Goal: Task Accomplishment & Management: Use online tool/utility

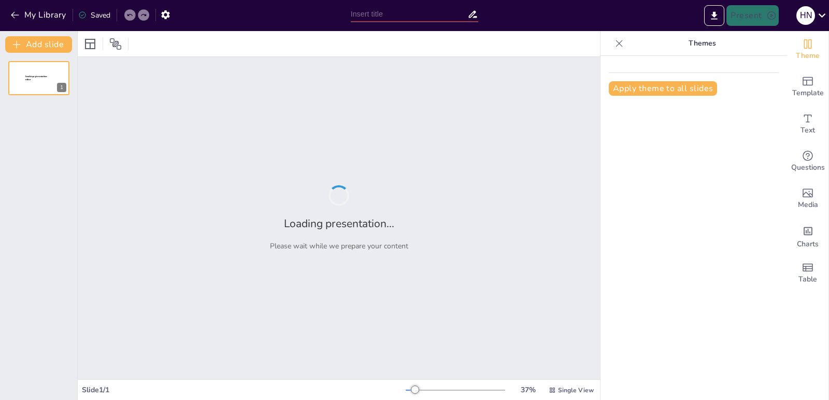
type input "The Three Pillars of Future BCA: Service, Technology, and Safety"
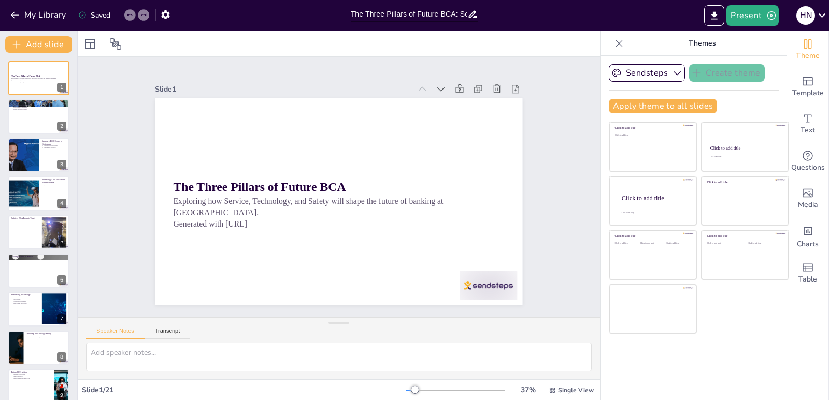
checkbox input "true"
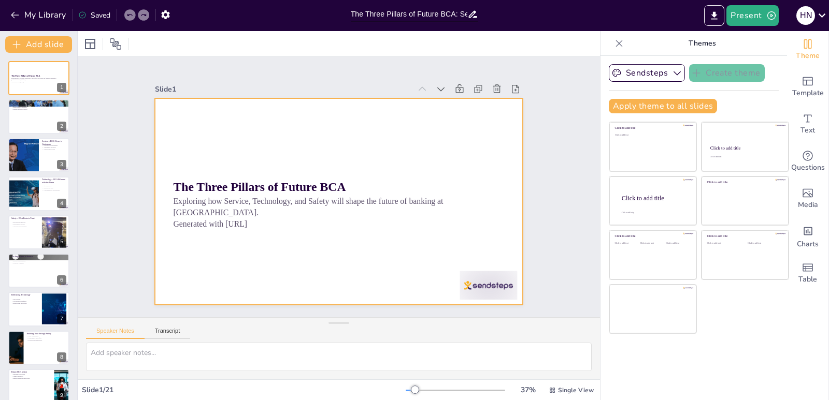
checkbox input "true"
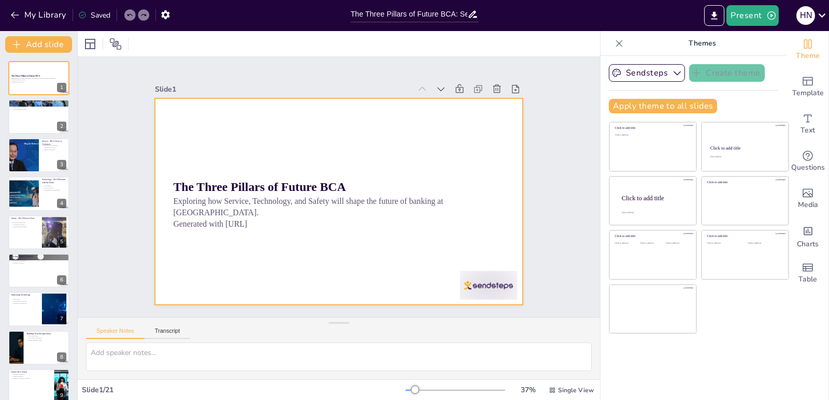
checkbox input "true"
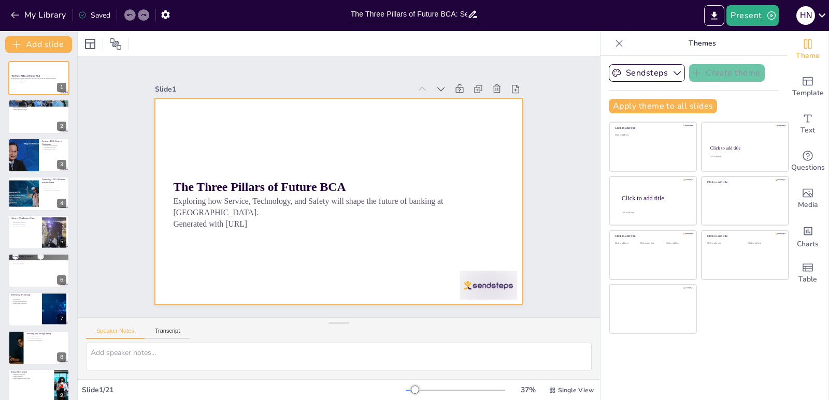
checkbox input "true"
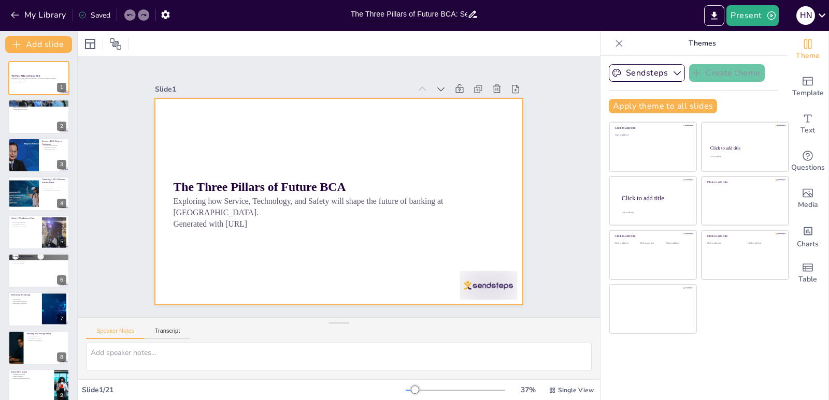
checkbox input "true"
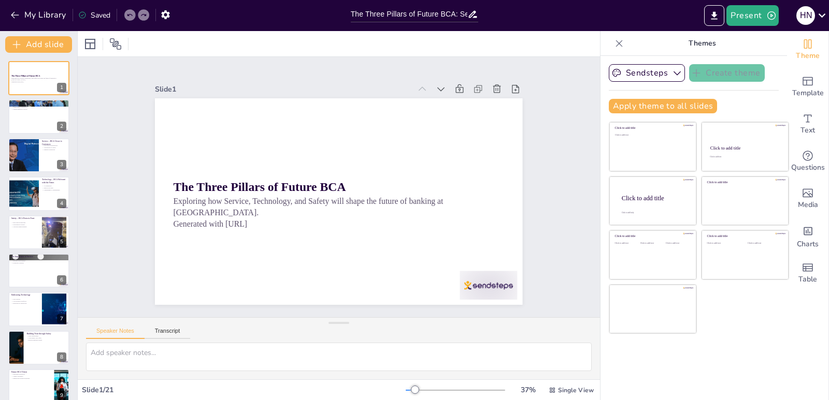
checkbox input "true"
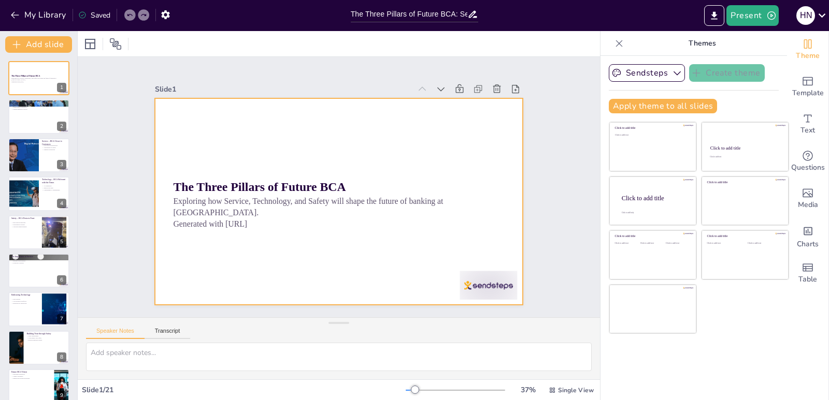
checkbox input "true"
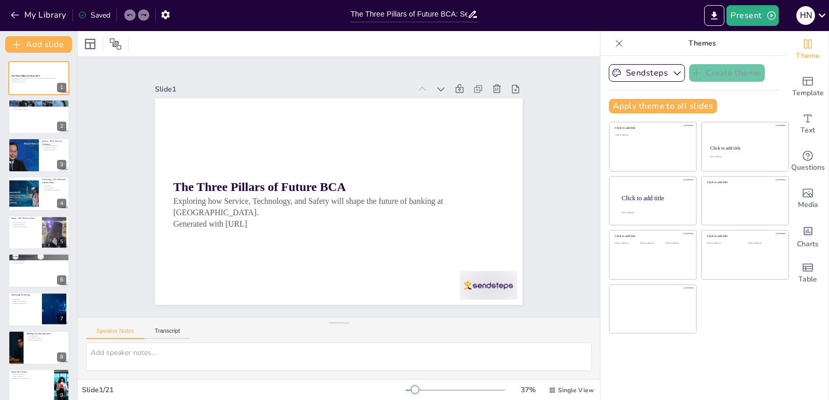
checkbox input "true"
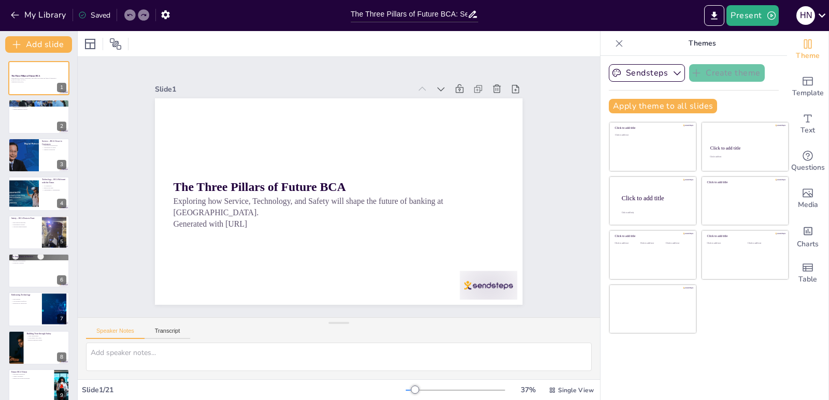
checkbox input "true"
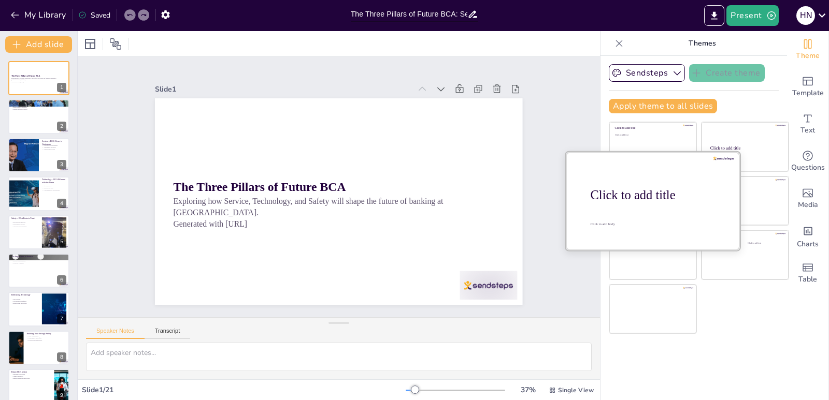
click at [637, 208] on div at bounding box center [653, 201] width 174 height 98
checkbox input "true"
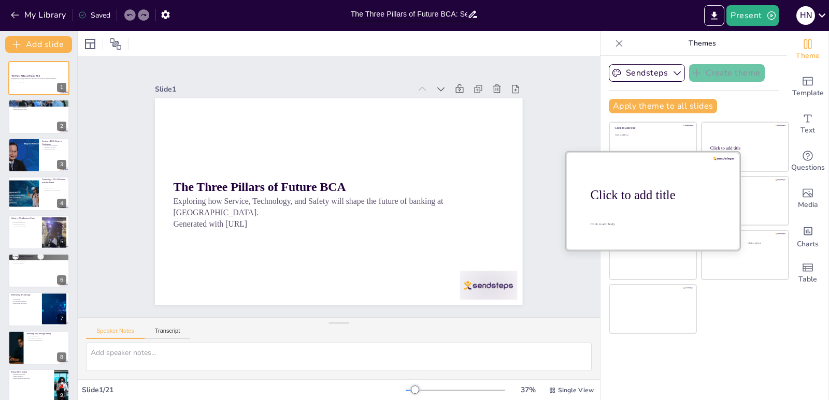
checkbox input "true"
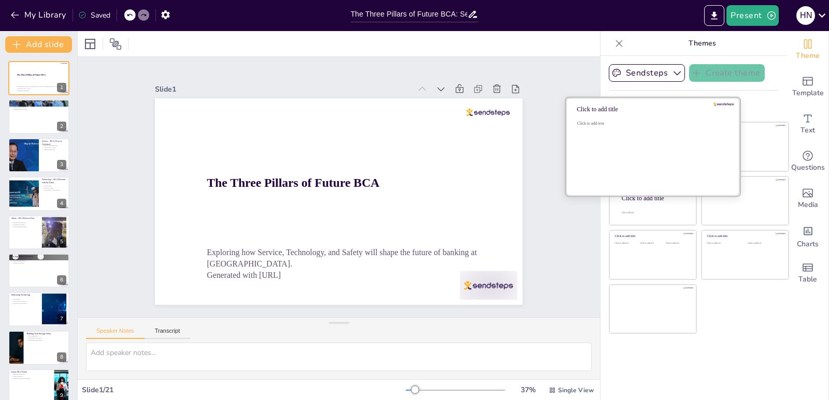
click at [643, 136] on div "Click to add text" at bounding box center [651, 153] width 148 height 64
checkbox input "true"
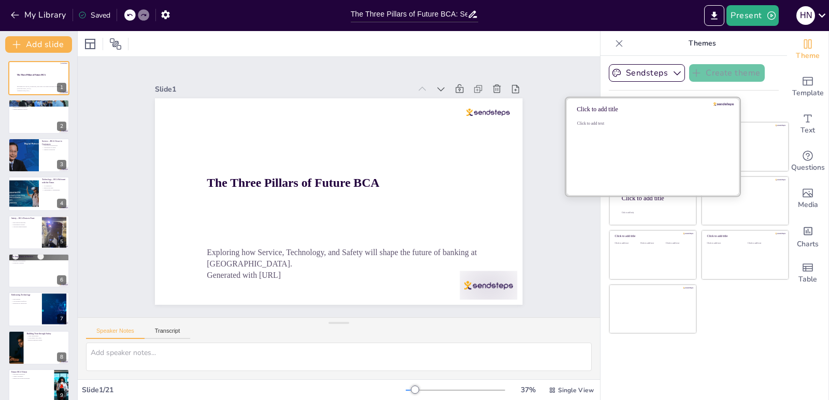
checkbox input "true"
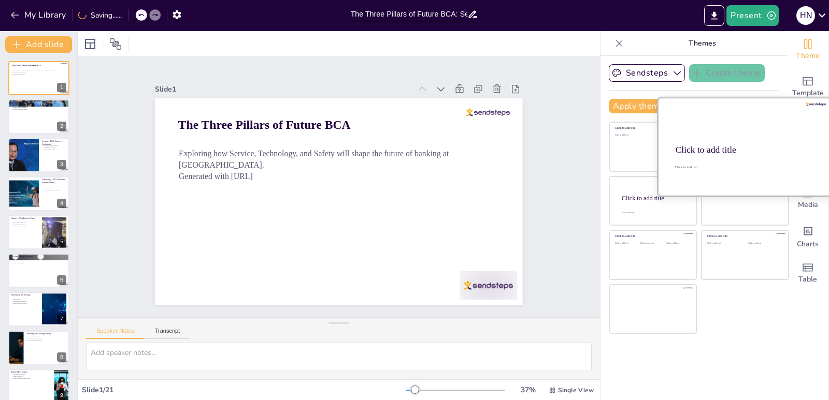
click at [759, 137] on div at bounding box center [745, 147] width 174 height 98
checkbox input "true"
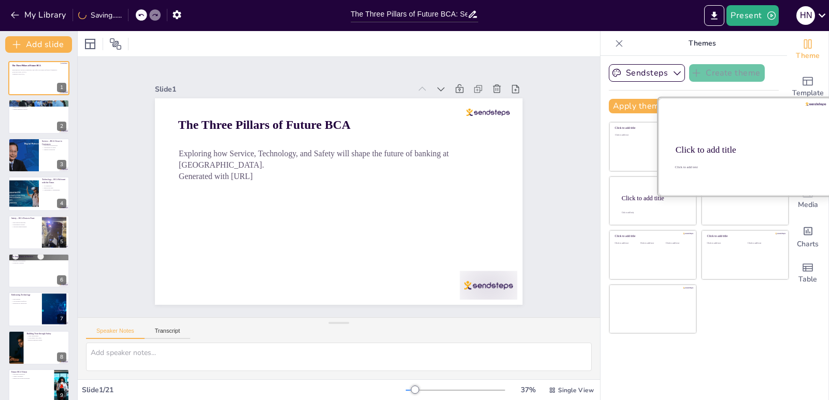
checkbox input "true"
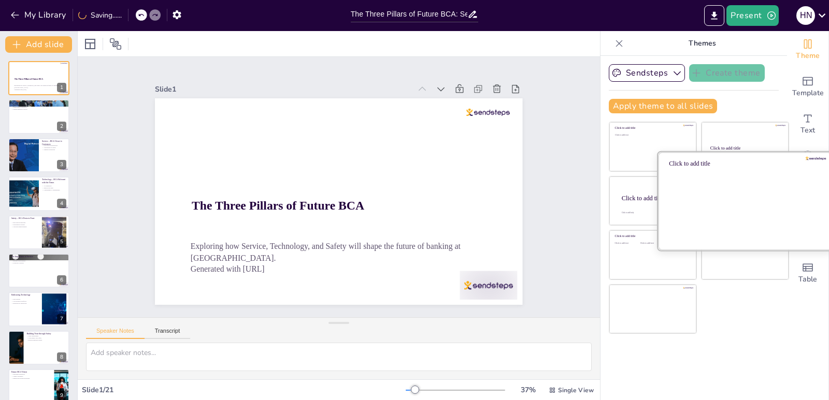
click at [737, 204] on div at bounding box center [745, 201] width 174 height 98
checkbox input "true"
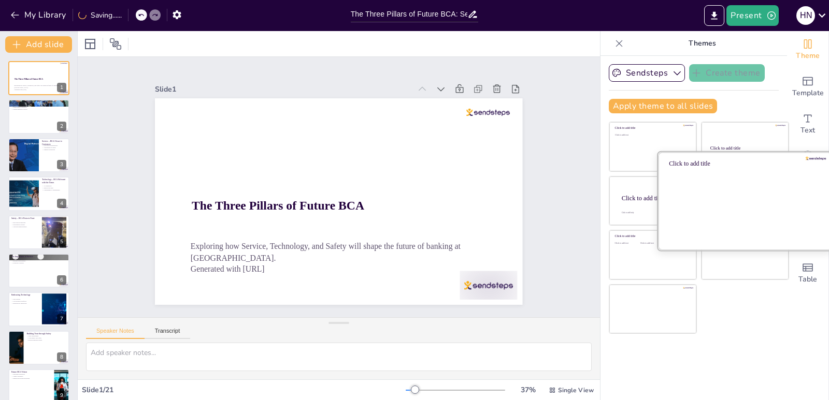
checkbox input "true"
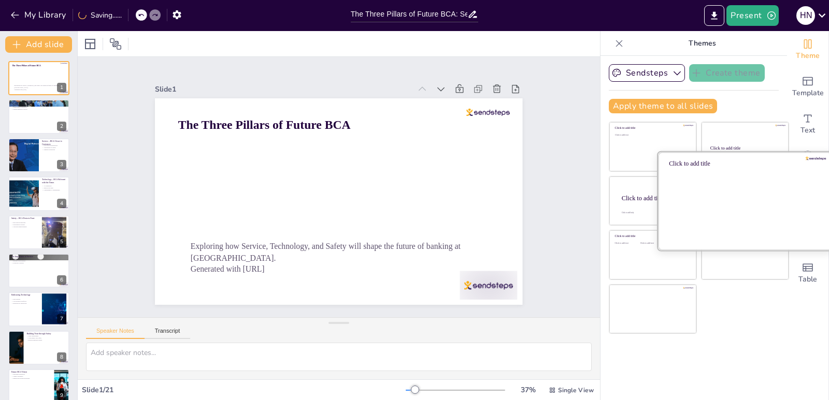
click at [728, 251] on div "Click to add title" at bounding box center [745, 201] width 176 height 100
checkbox input "true"
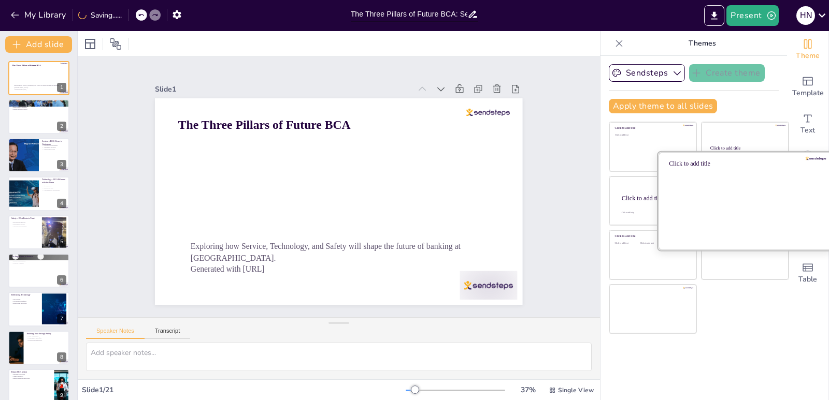
checkbox input "true"
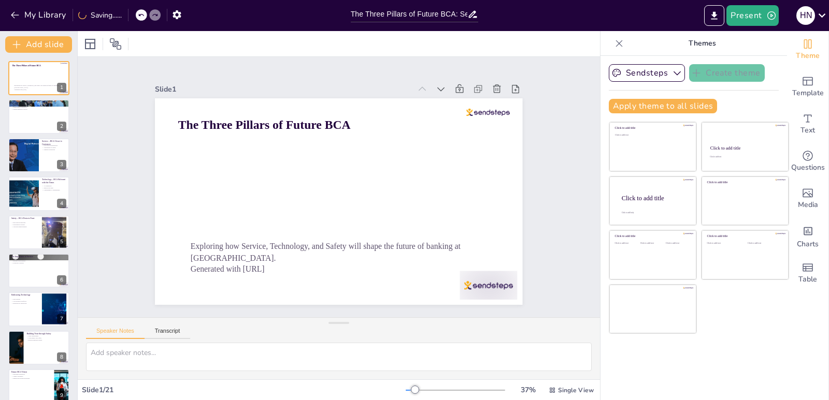
checkbox input "true"
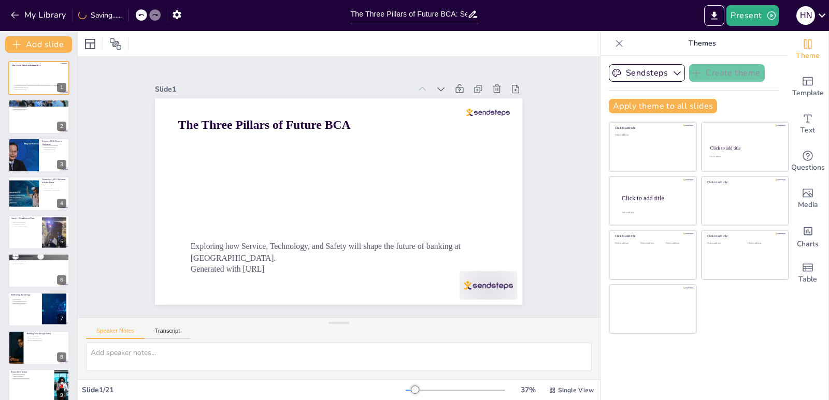
checkbox input "true"
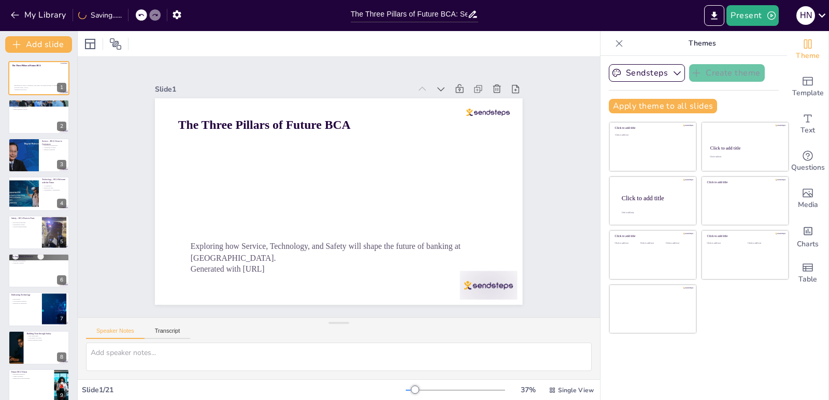
checkbox input "true"
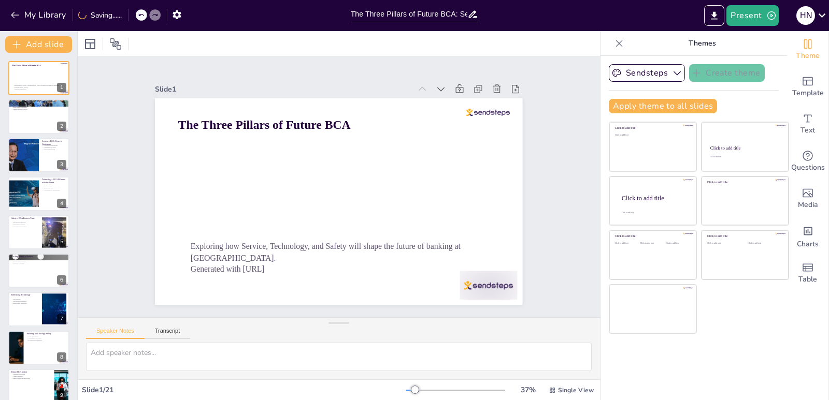
checkbox input "true"
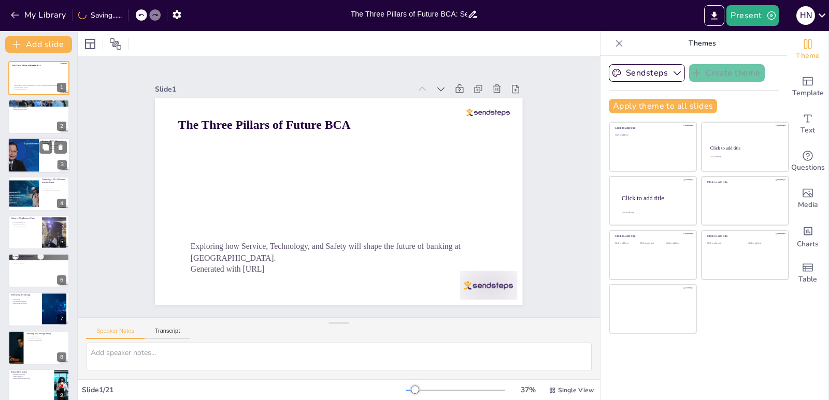
checkbox input "true"
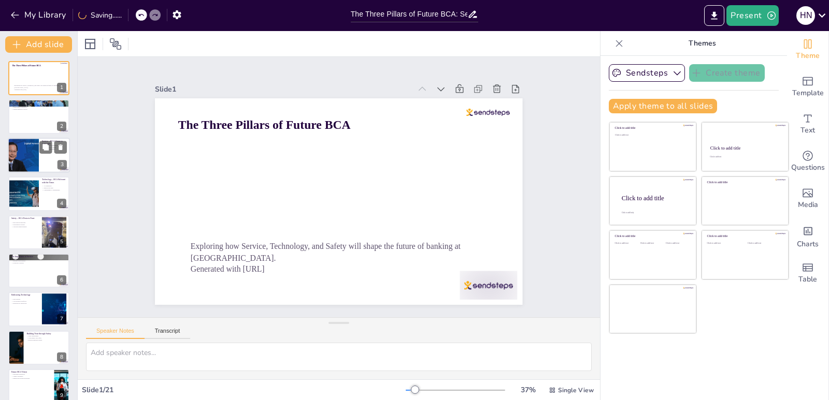
checkbox input "true"
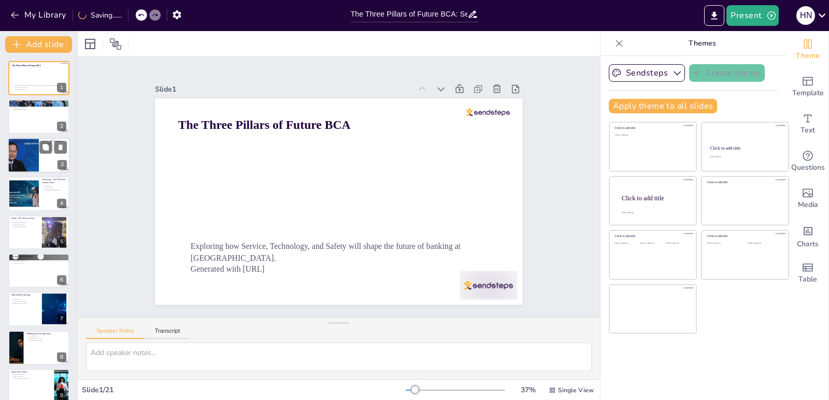
checkbox input "true"
click at [31, 162] on div at bounding box center [23, 155] width 70 height 35
type textarea "Personalization is at the core of customer satisfaction. By tailoring services …"
checkbox input "true"
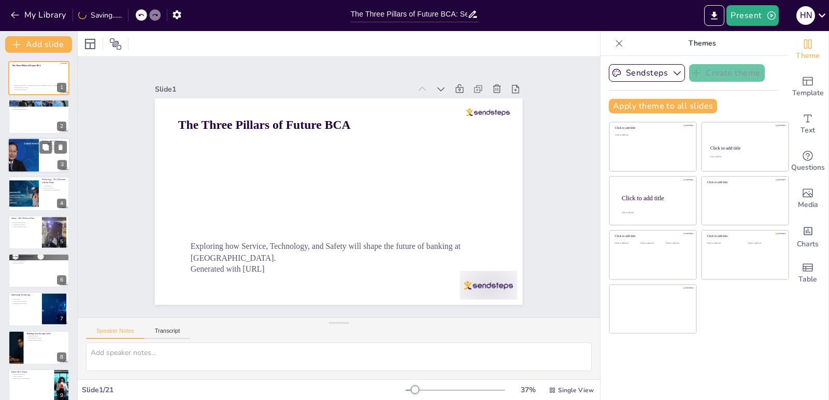
checkbox input "true"
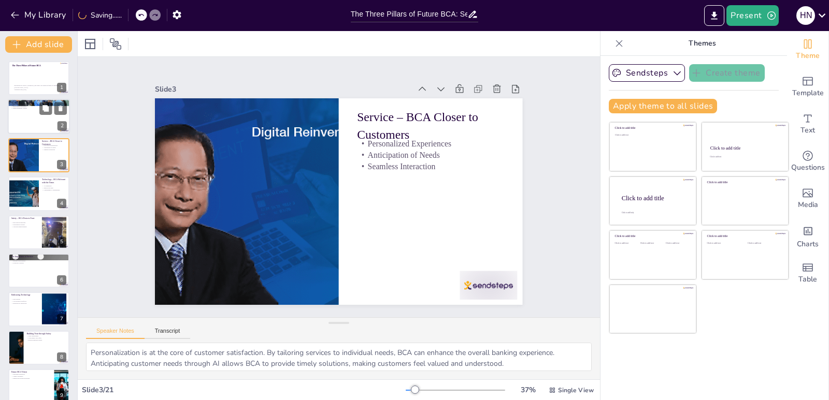
checkbox input "true"
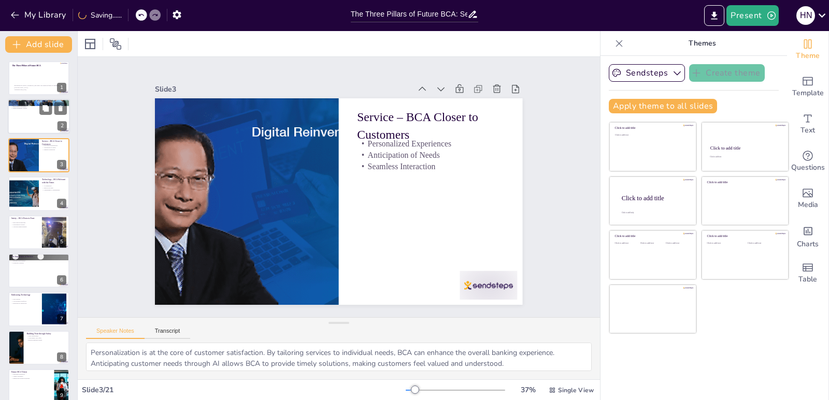
checkbox input "true"
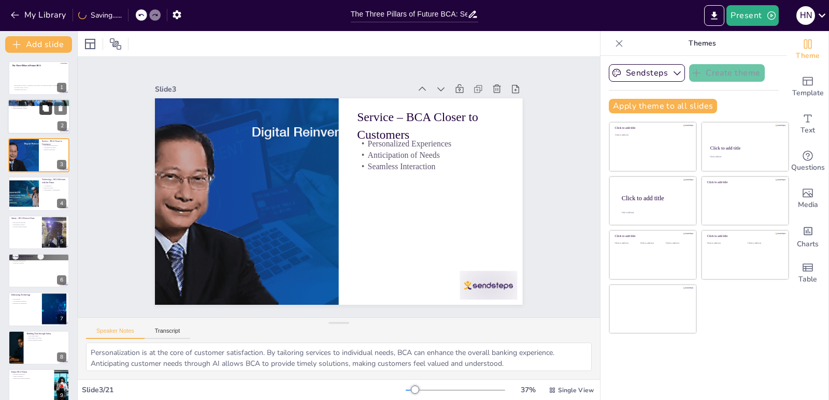
checkbox input "true"
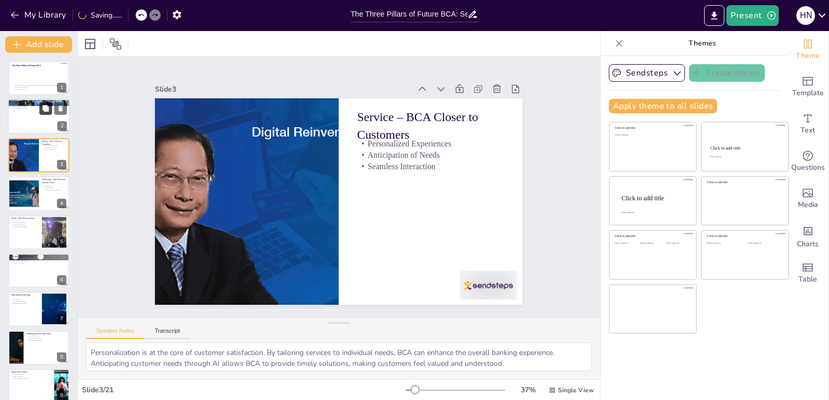
click at [41, 107] on button at bounding box center [45, 109] width 12 height 12
type textarea "Proactive service enhancements are pivotal in ensuring customer satisfaction. B…"
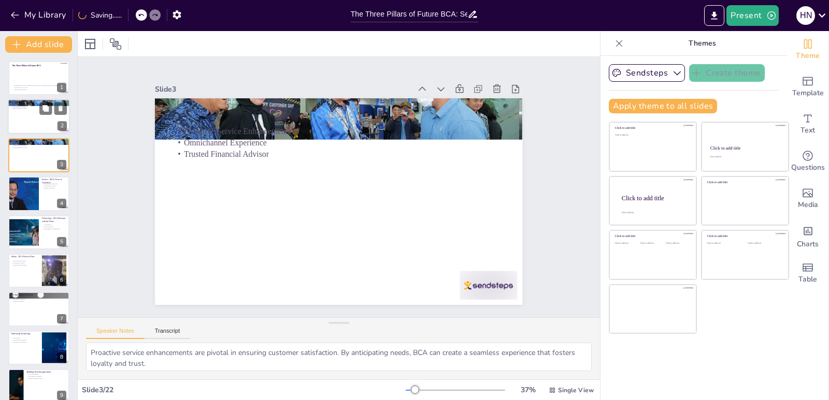
checkbox input "true"
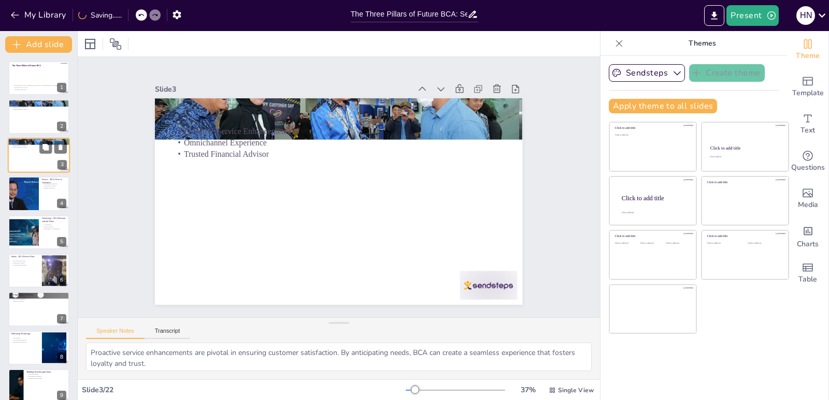
checkbox input "true"
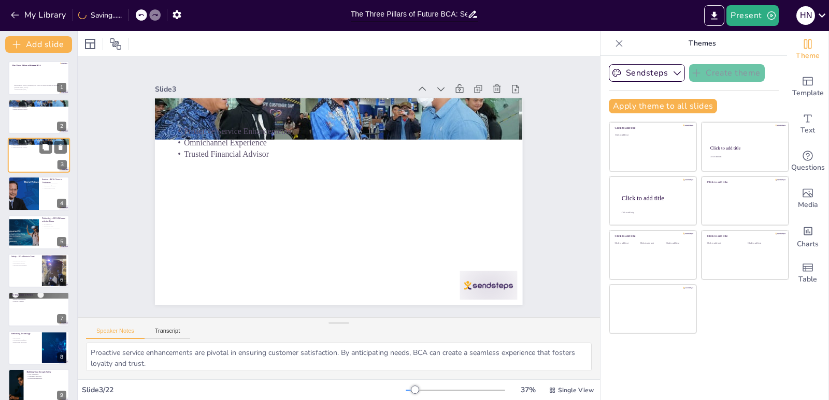
checkbox input "true"
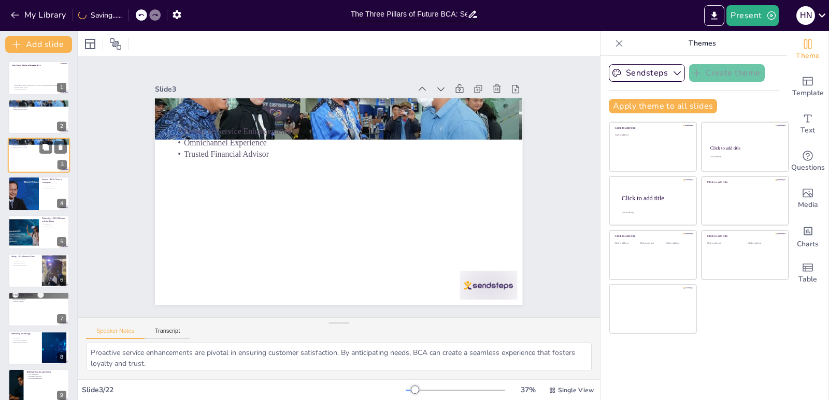
checkbox input "true"
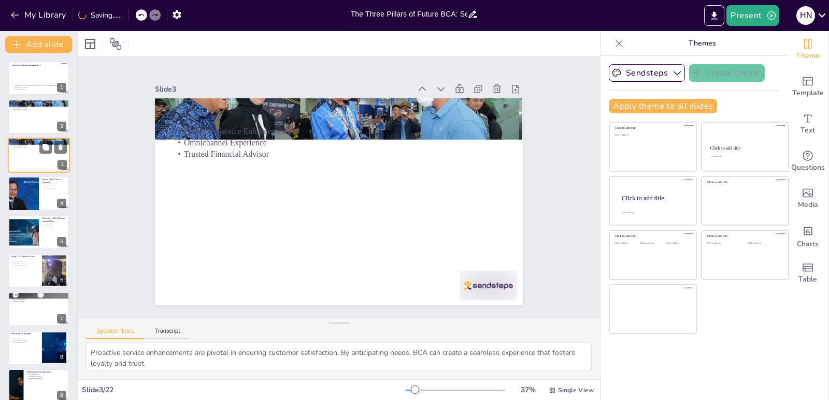
checkbox input "true"
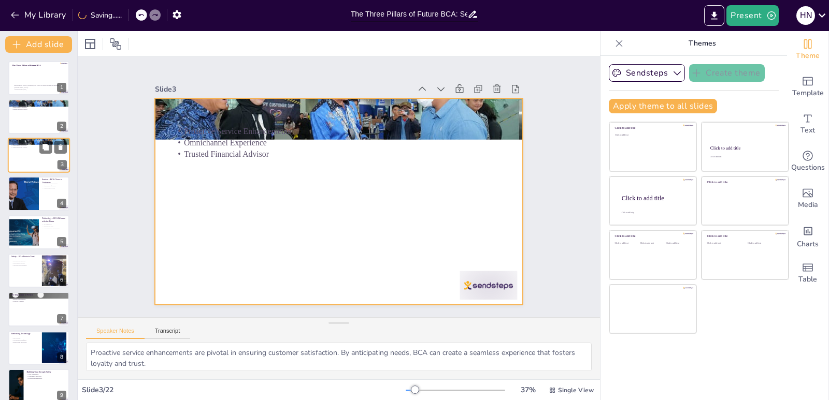
click at [29, 153] on div at bounding box center [39, 155] width 62 height 35
checkbox input "true"
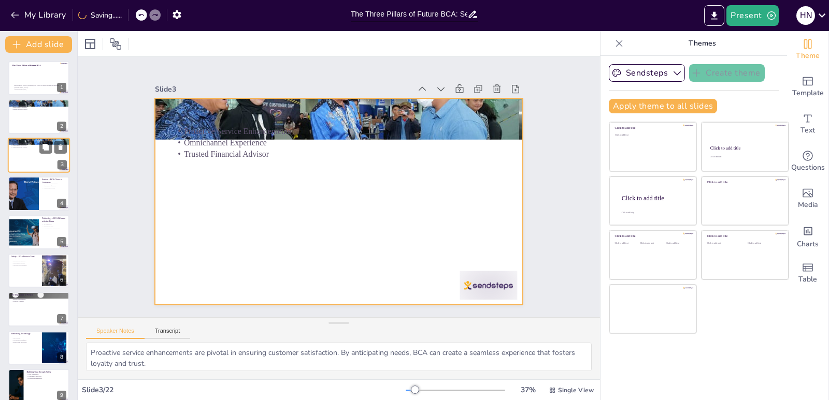
checkbox input "true"
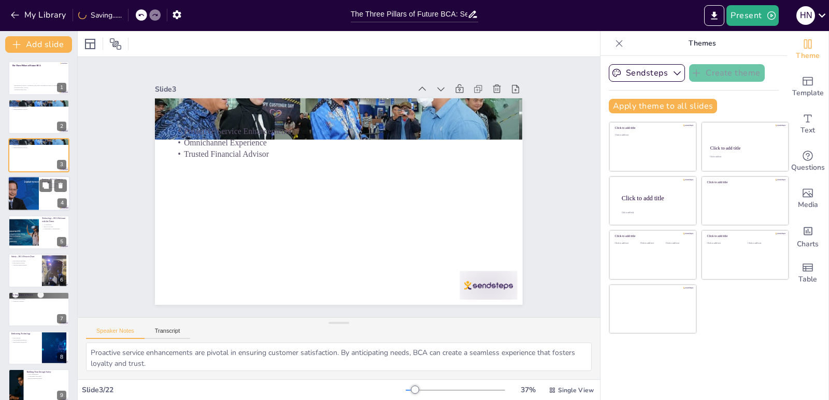
checkbox input "true"
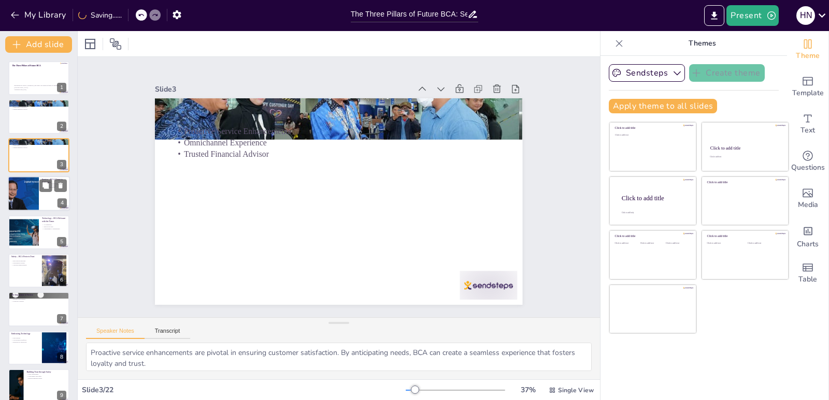
checkbox input "true"
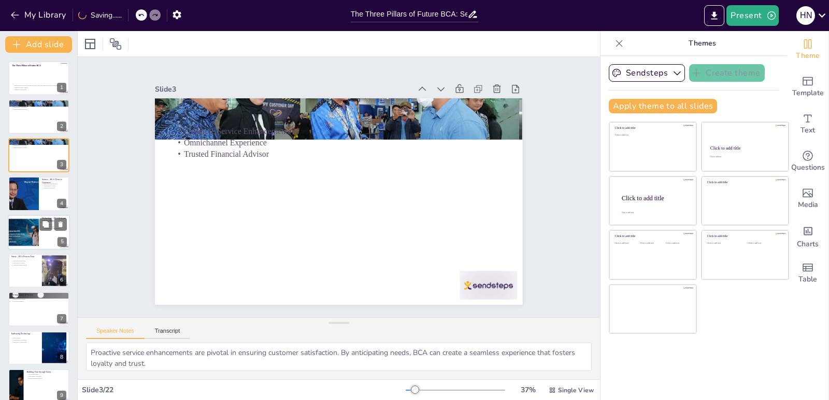
checkbox input "true"
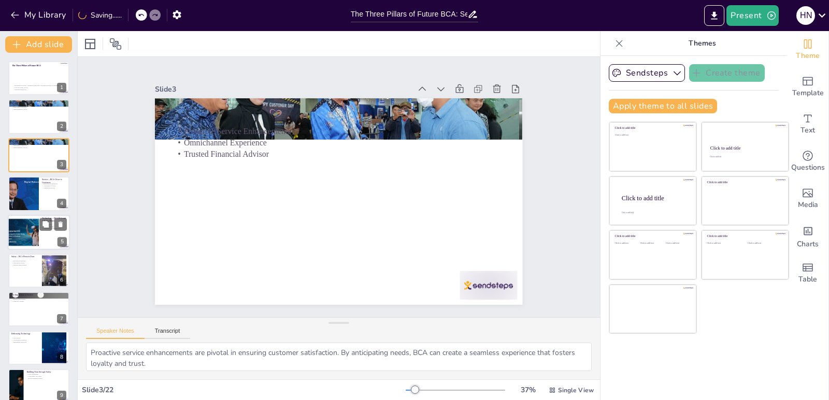
checkbox input "true"
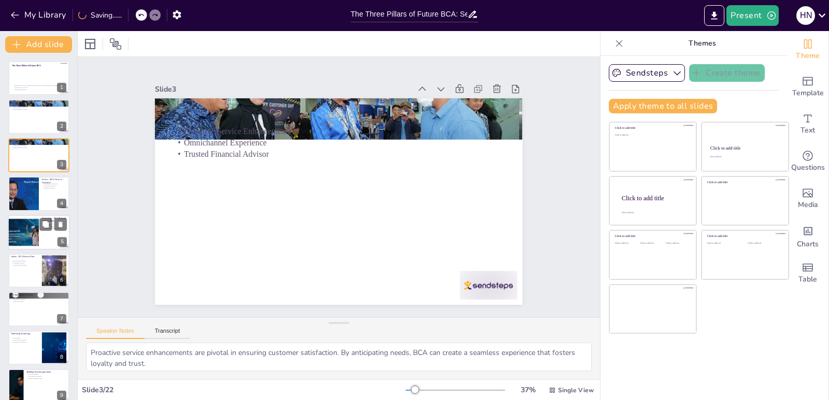
click at [25, 226] on div at bounding box center [23, 232] width 47 height 35
type textarea "The integration of AI into banking services allows for a more personalized and …"
checkbox input "true"
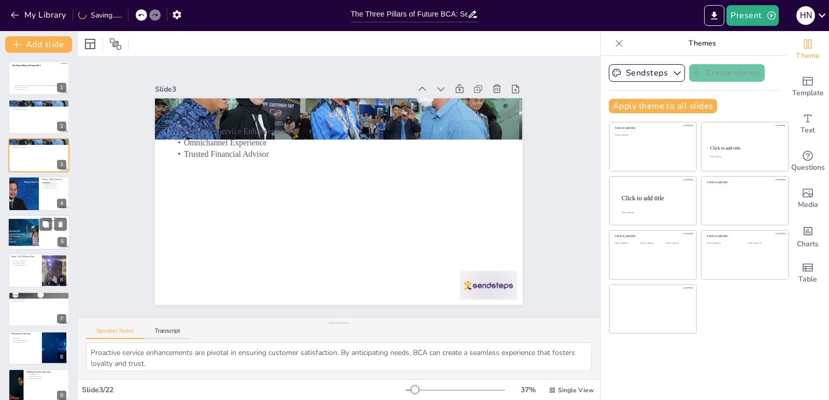
checkbox input "true"
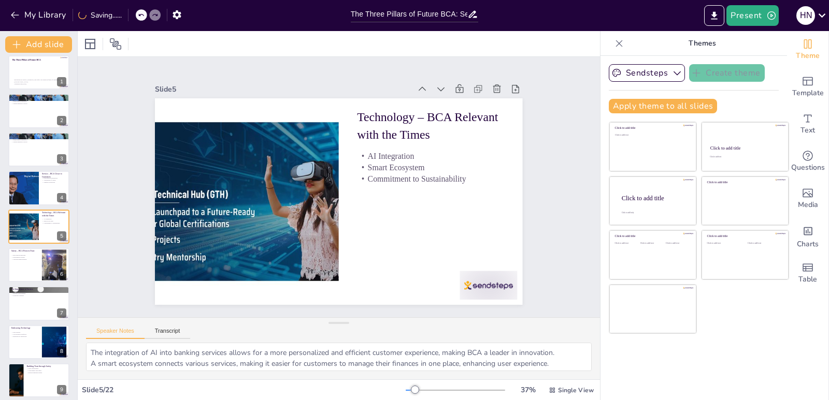
checkbox input "true"
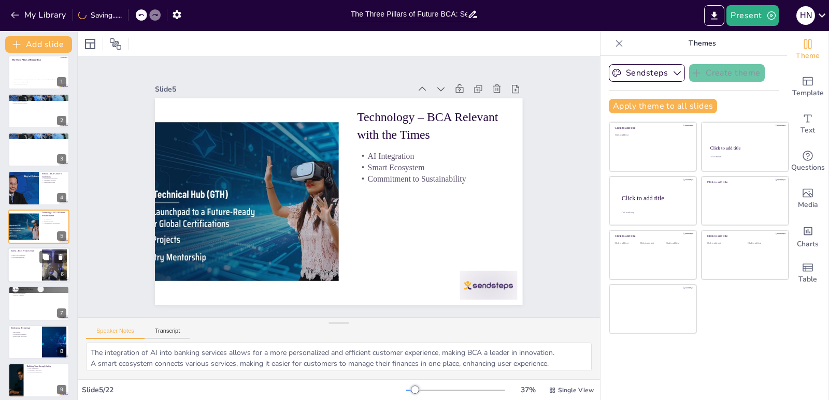
checkbox input "true"
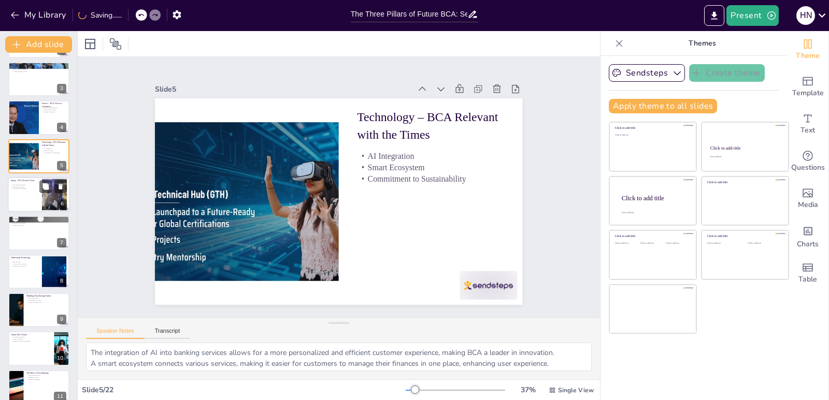
checkbox input "true"
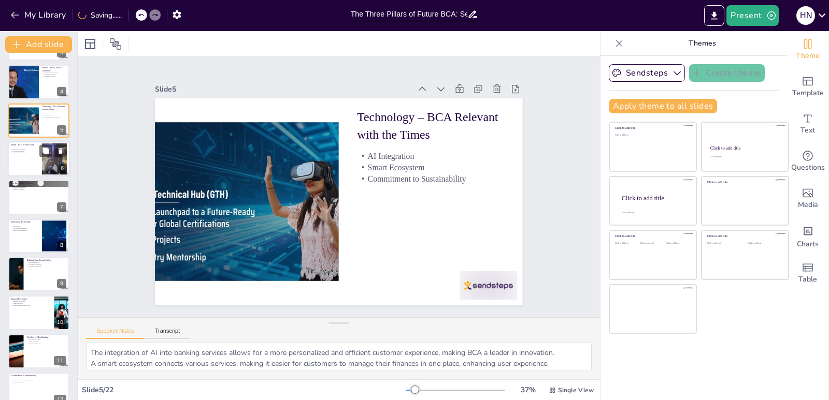
checkbox input "true"
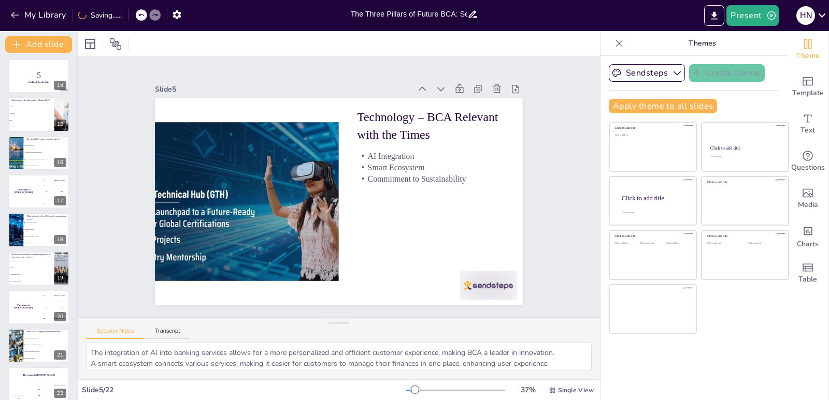
scroll to position [512, 0]
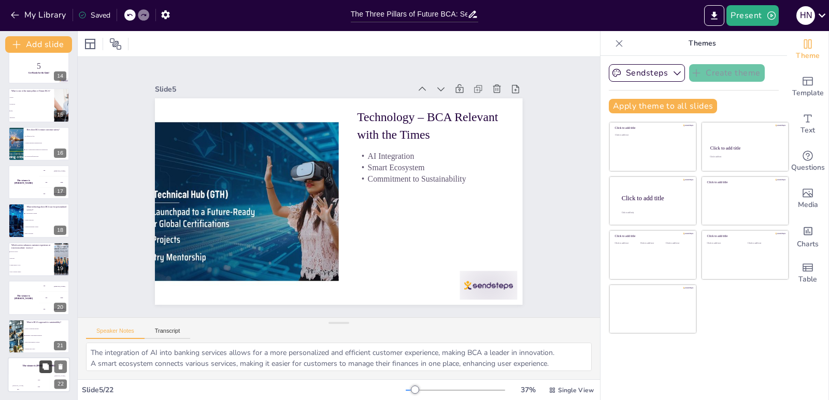
click at [40, 369] on button at bounding box center [45, 366] width 12 height 12
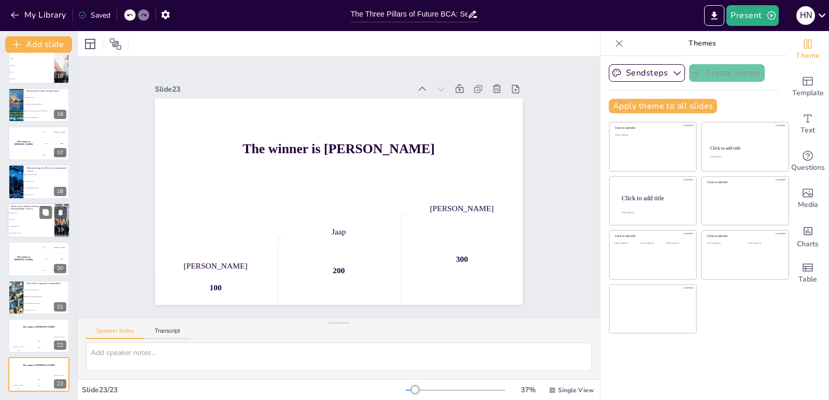
click at [48, 224] on li "Limited Branch Access" at bounding box center [31, 226] width 47 height 7
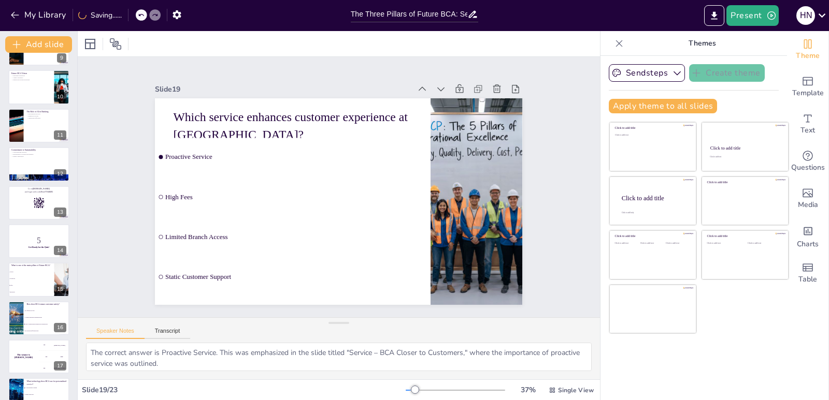
click at [33, 130] on div at bounding box center [38, 126] width 61 height 34
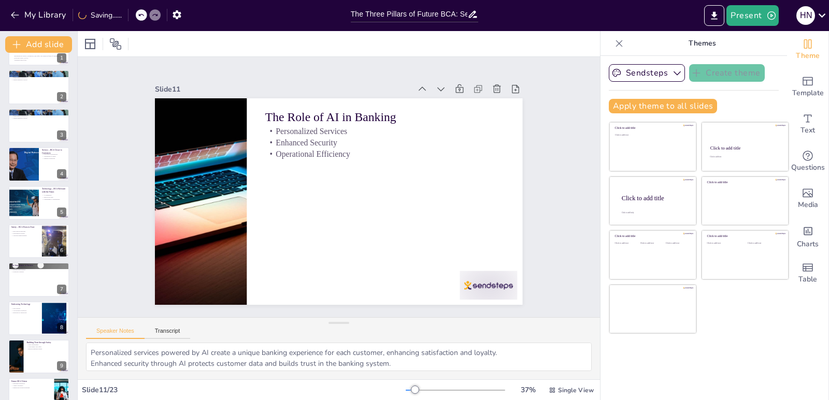
scroll to position [0, 0]
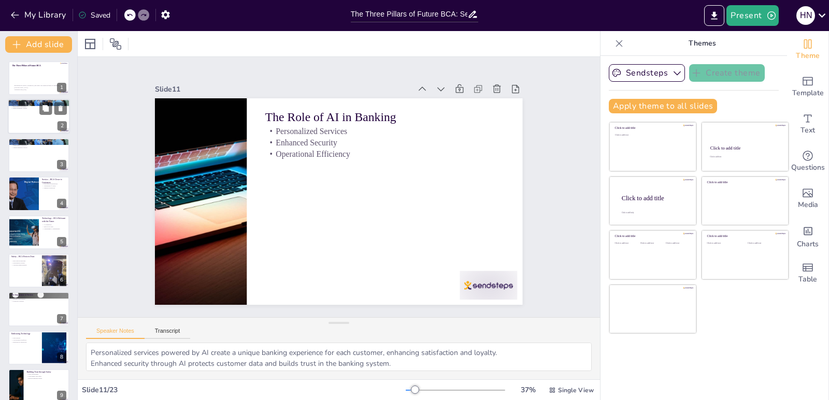
click at [32, 115] on div at bounding box center [39, 116] width 62 height 35
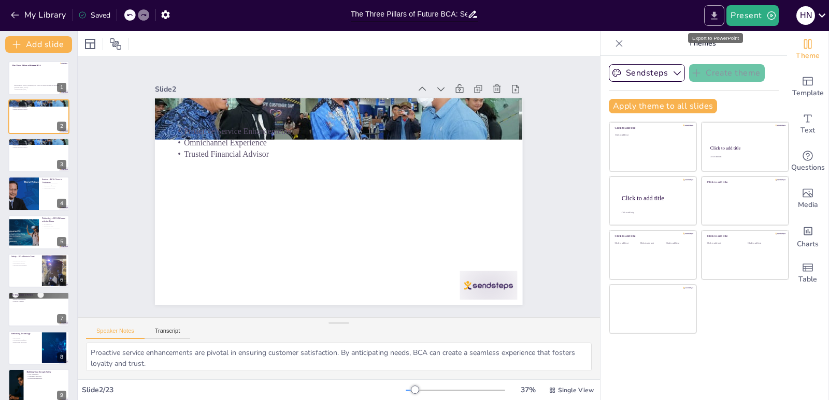
click at [719, 17] on icon "Export to PowerPoint" at bounding box center [714, 15] width 11 height 11
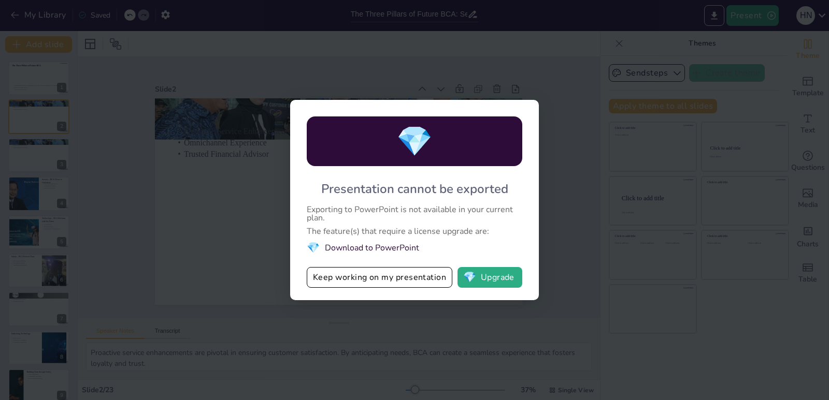
click at [209, 238] on div "💎 Presentation cannot be exported Exporting to PowerPoint is not available in y…" at bounding box center [414, 200] width 829 height 400
click at [616, 121] on div "💎 Presentation cannot be exported Exporting to PowerPoint is not available in y…" at bounding box center [414, 200] width 829 height 400
drag, startPoint x: 318, startPoint y: 315, endPoint x: 315, endPoint y: 320, distance: 5.6
click at [317, 316] on div "💎 Presentation cannot be exported Exporting to PowerPoint is not available in y…" at bounding box center [414, 200] width 829 height 400
click at [566, 119] on div "💎 Presentation cannot be exported Exporting to PowerPoint is not available in y…" at bounding box center [414, 200] width 829 height 400
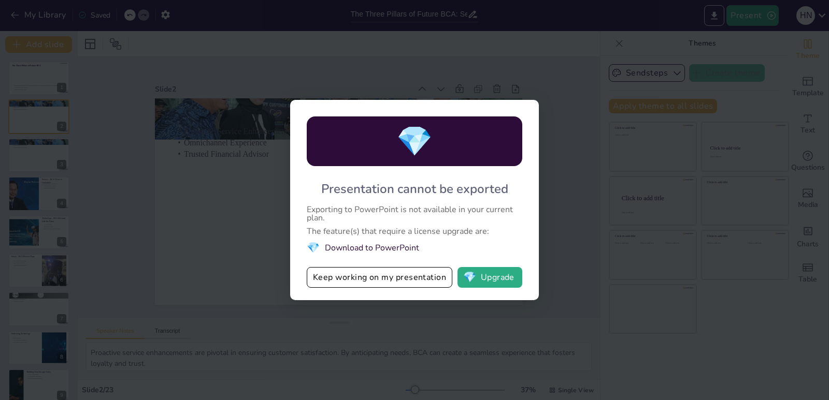
click at [608, 49] on div "💎 Presentation cannot be exported Exporting to PowerPoint is not available in y…" at bounding box center [414, 200] width 829 height 400
drag, startPoint x: 448, startPoint y: 316, endPoint x: 365, endPoint y: 272, distance: 93.8
click at [447, 317] on div "💎 Presentation cannot be exported Exporting to PowerPoint is not available in y…" at bounding box center [414, 200] width 829 height 400
click at [608, 43] on div "💎 Presentation cannot be exported Exporting to PowerPoint is not available in y…" at bounding box center [414, 200] width 829 height 400
click at [210, 288] on div "💎 Presentation cannot be exported Exporting to PowerPoint is not available in y…" at bounding box center [414, 200] width 829 height 400
